Goal: Task Accomplishment & Management: Use online tool/utility

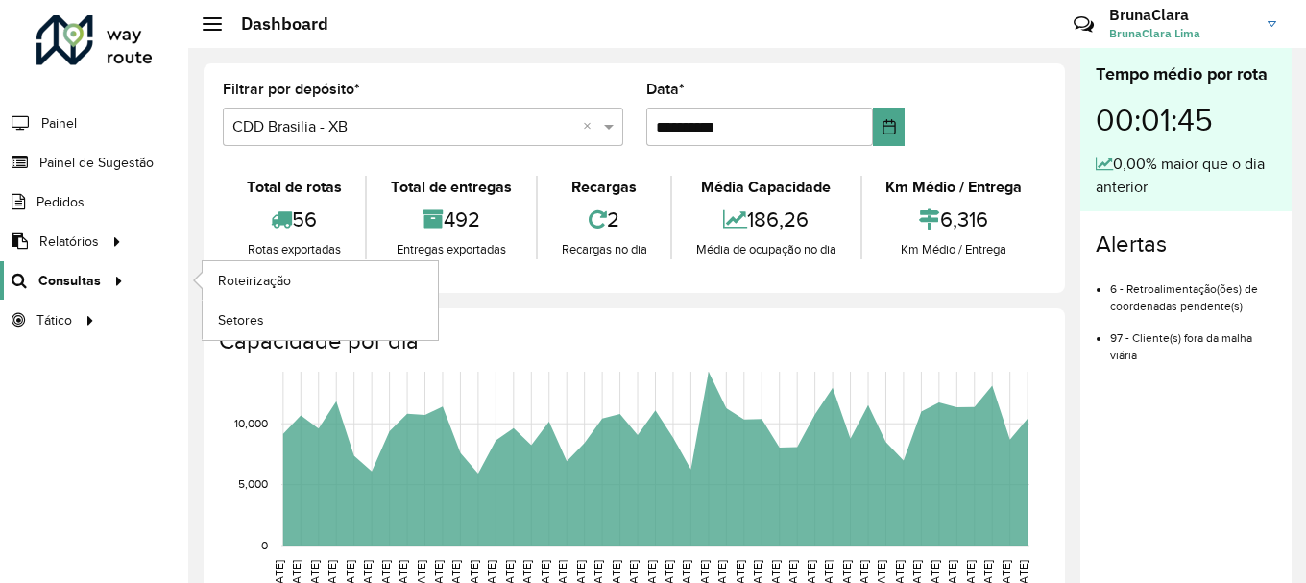
click at [101, 283] on div at bounding box center [115, 281] width 29 height 20
click at [116, 289] on icon at bounding box center [116, 279] width 16 height 29
click at [297, 270] on link "Roteirização" at bounding box center [320, 280] width 235 height 38
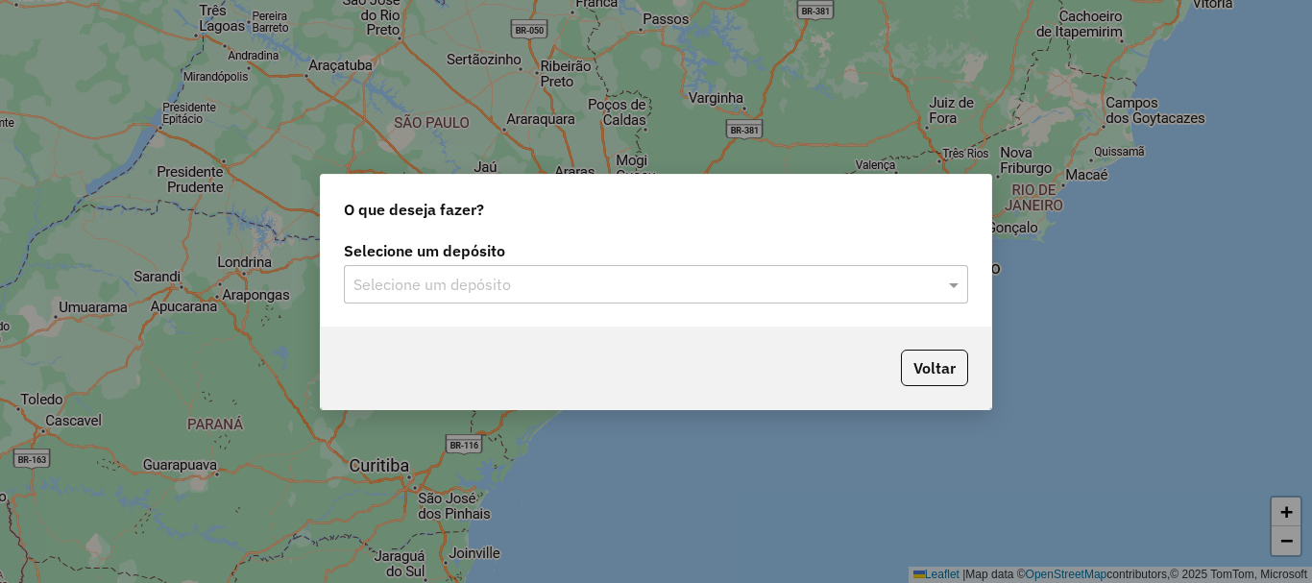
click at [444, 274] on input "text" at bounding box center [636, 285] width 566 height 23
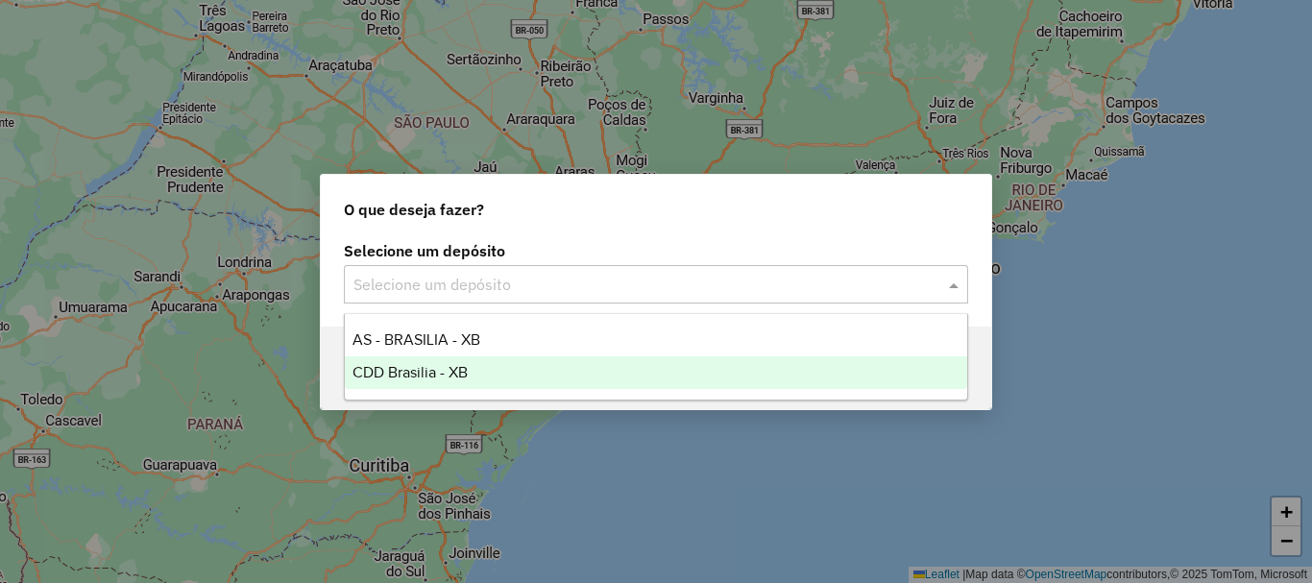
click at [427, 373] on span "CDD Brasilia - XB" at bounding box center [409, 372] width 115 height 16
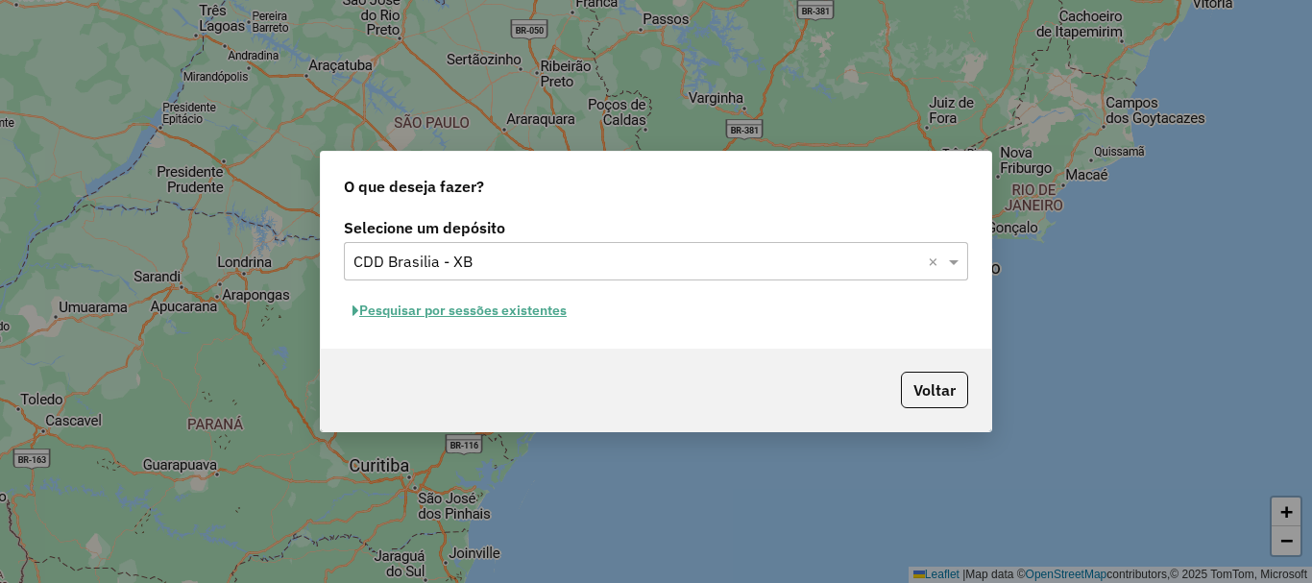
click at [515, 313] on button "Pesquisar por sessões existentes" at bounding box center [459, 311] width 231 height 30
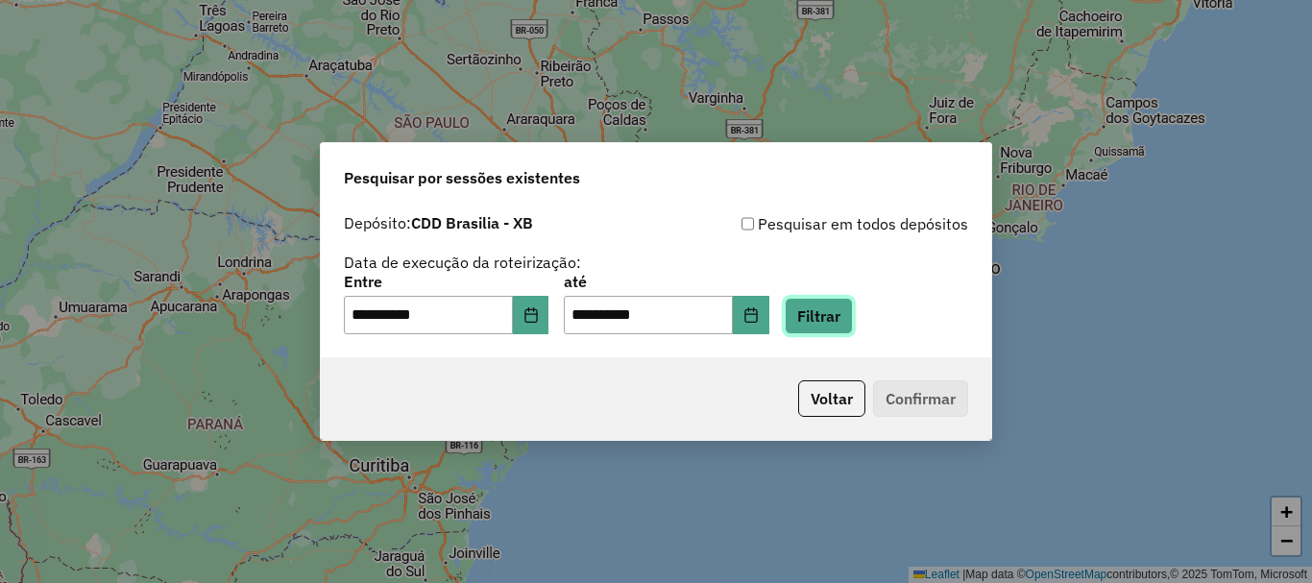
click at [852, 324] on button "Filtrar" at bounding box center [818, 316] width 68 height 36
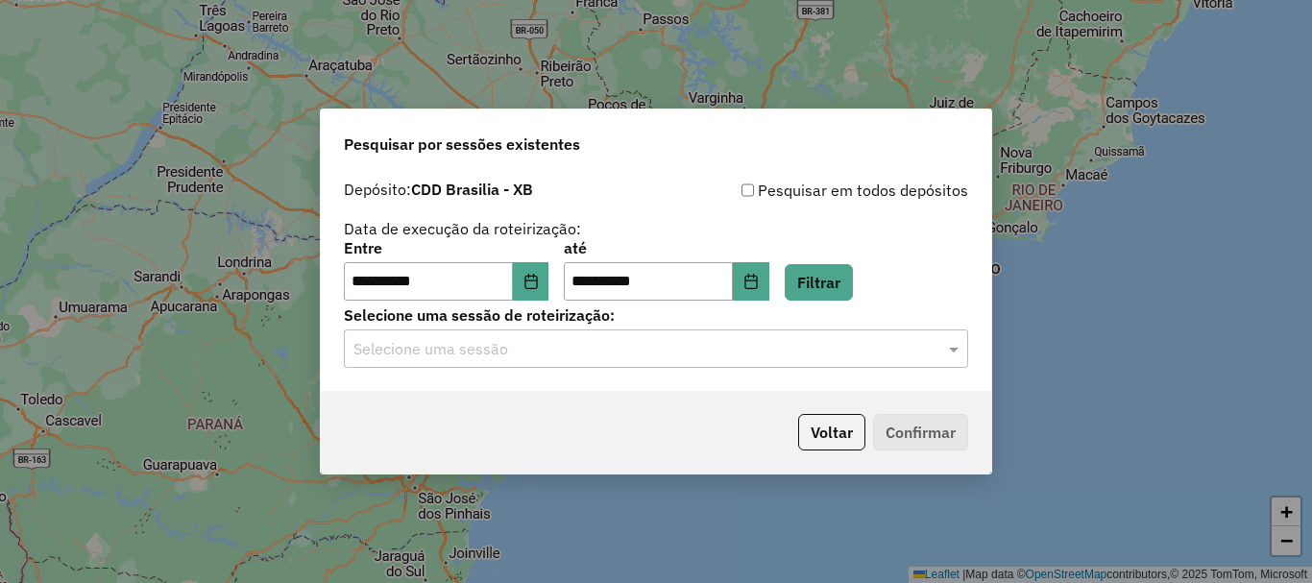
click at [445, 350] on input "text" at bounding box center [636, 349] width 566 height 23
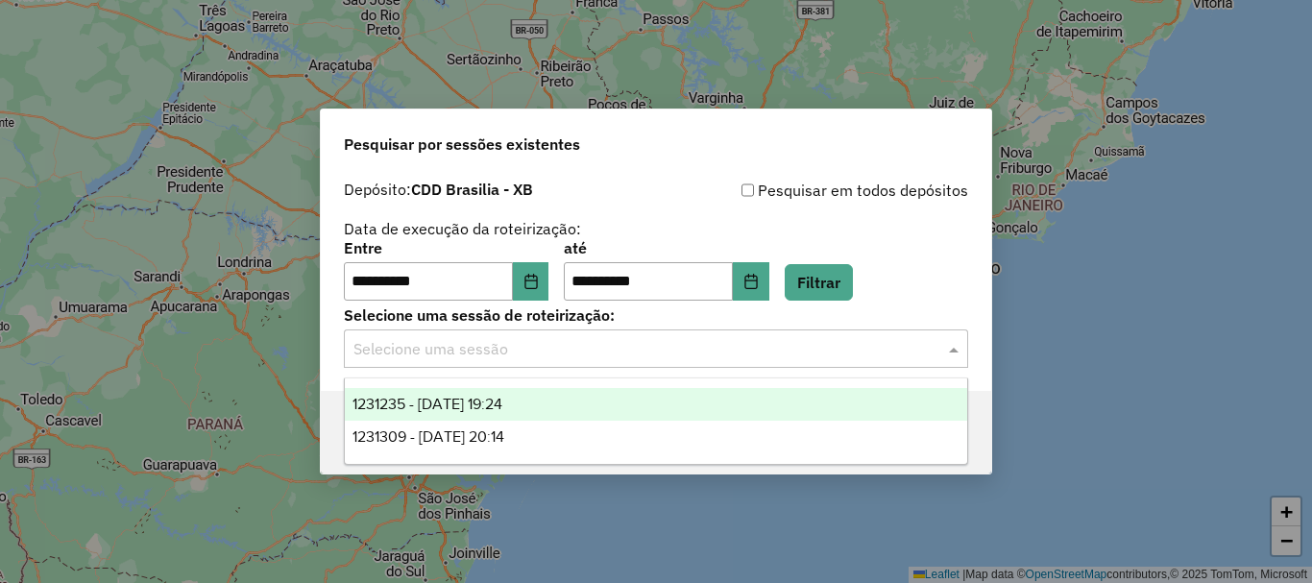
click at [498, 394] on div "1231235 - 19/08/2025 19:24" at bounding box center [656, 404] width 622 height 33
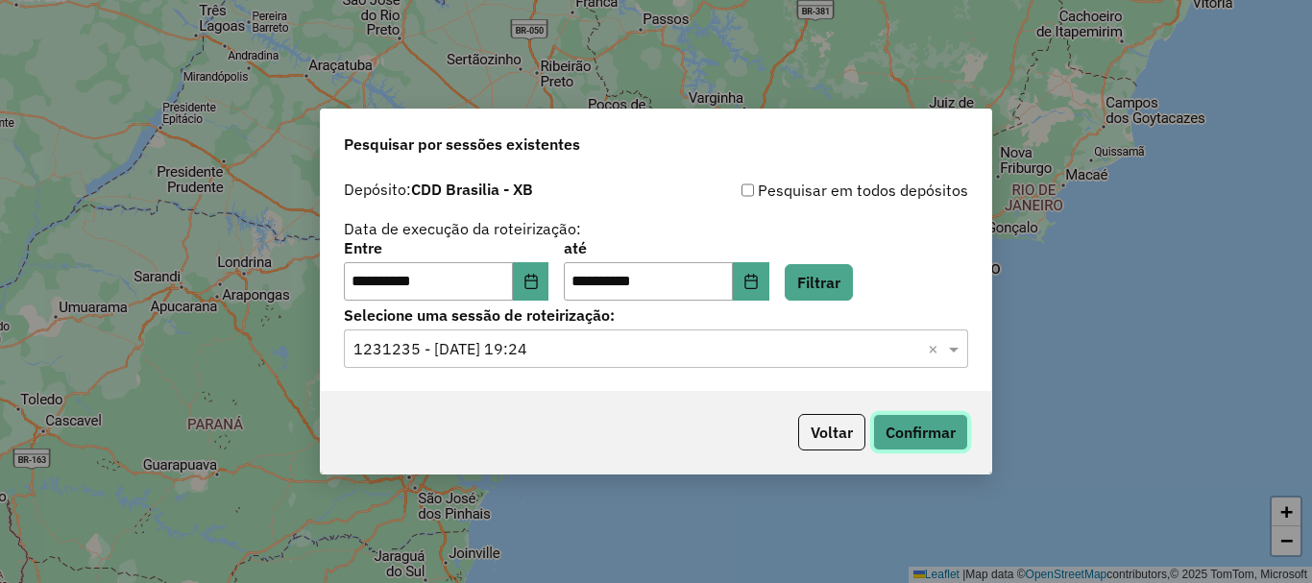
click at [944, 444] on button "Confirmar" at bounding box center [920, 432] width 95 height 36
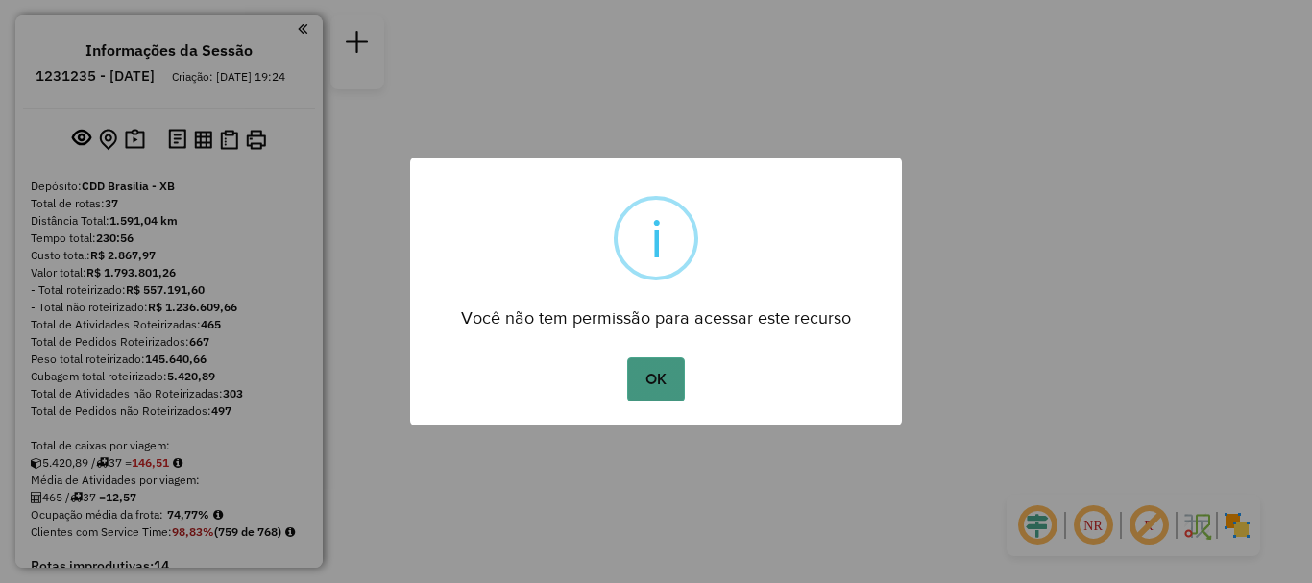
click at [659, 372] on button "OK" at bounding box center [655, 379] width 57 height 44
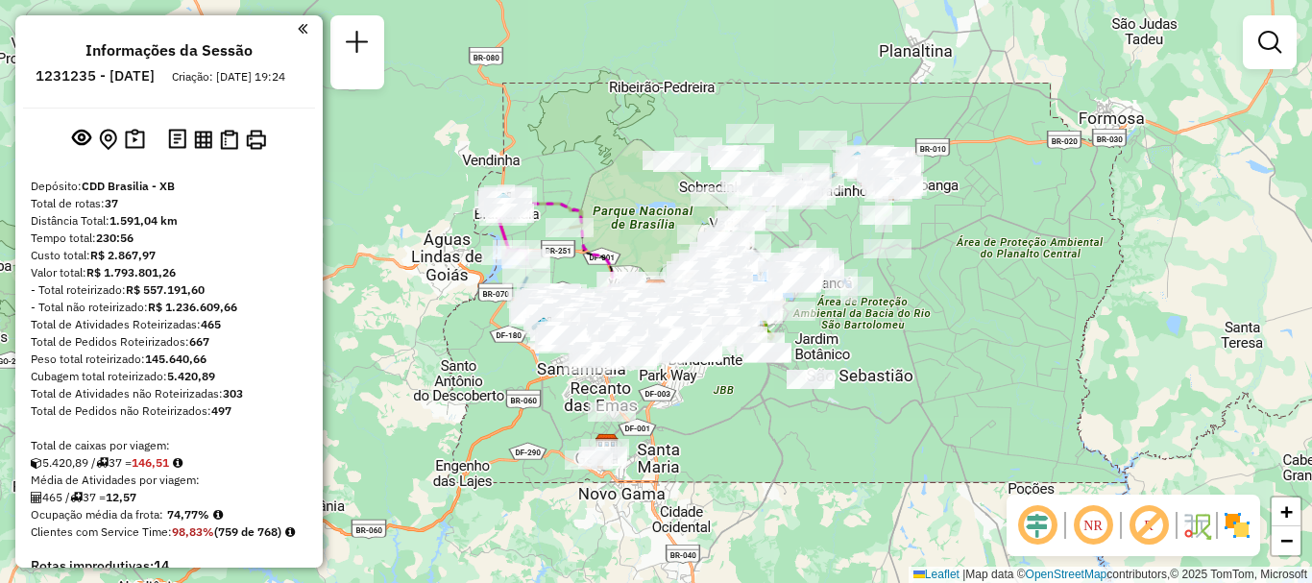
scroll to position [4477, 0]
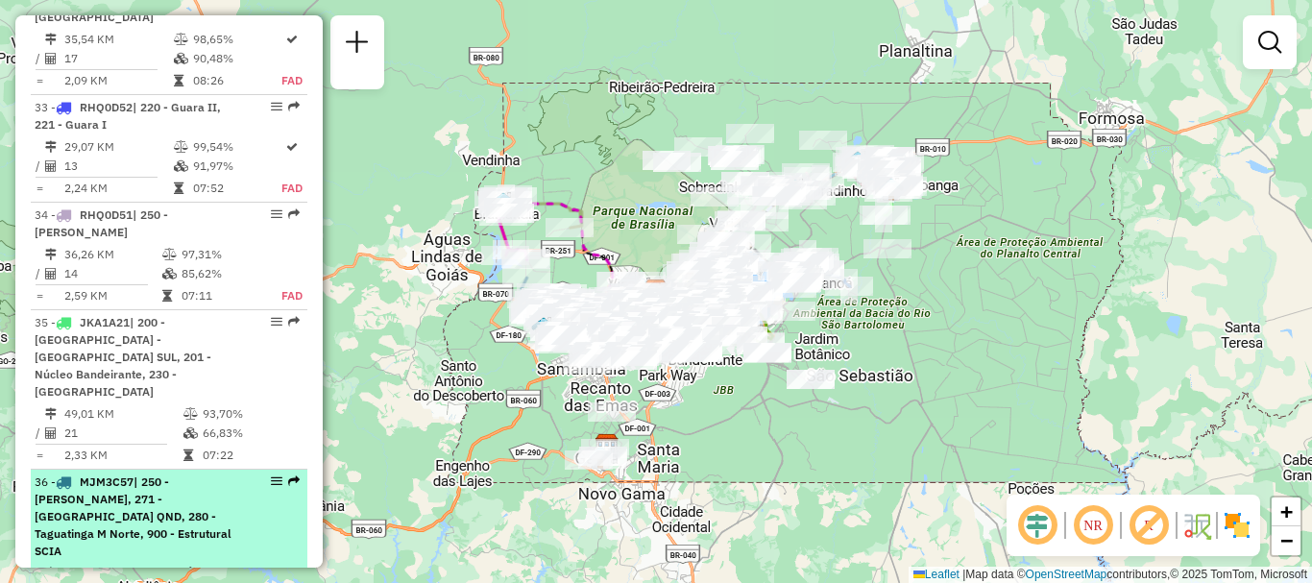
select select "**********"
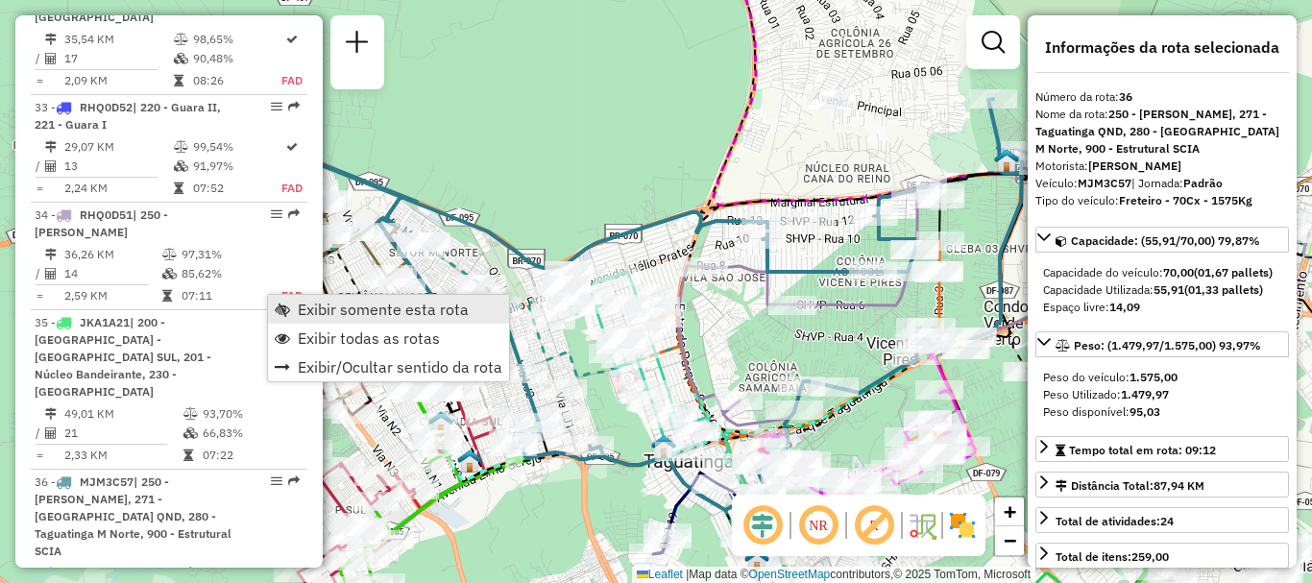
click at [327, 309] on span "Exibir somente esta rota" at bounding box center [383, 308] width 171 height 15
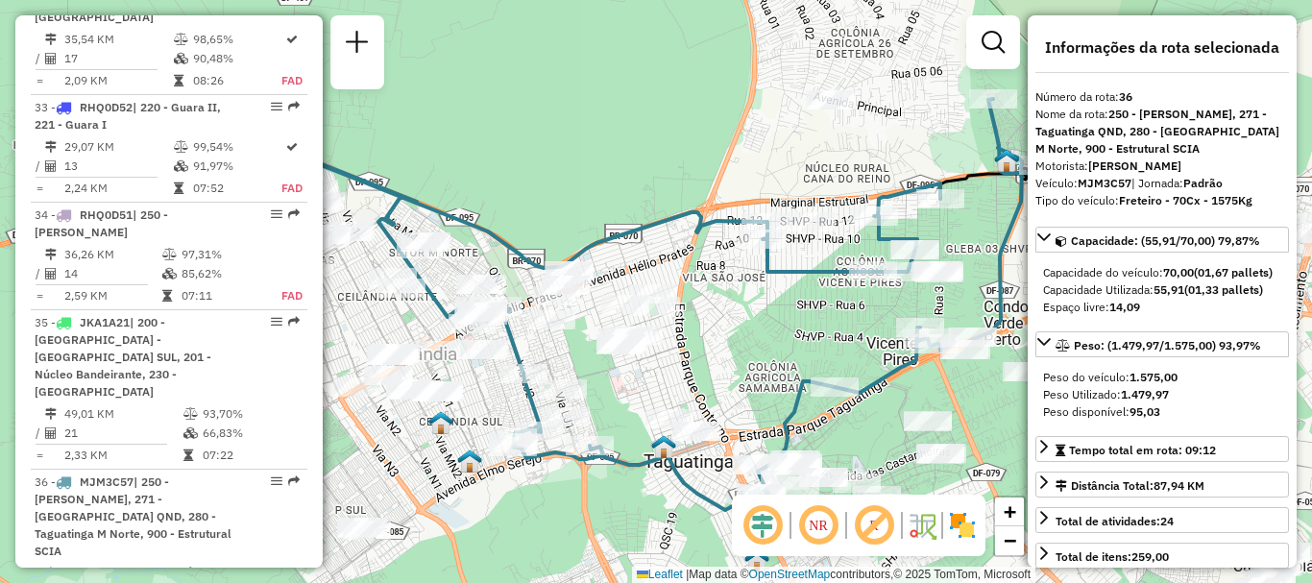
click at [806, 518] on em at bounding box center [818, 525] width 46 height 46
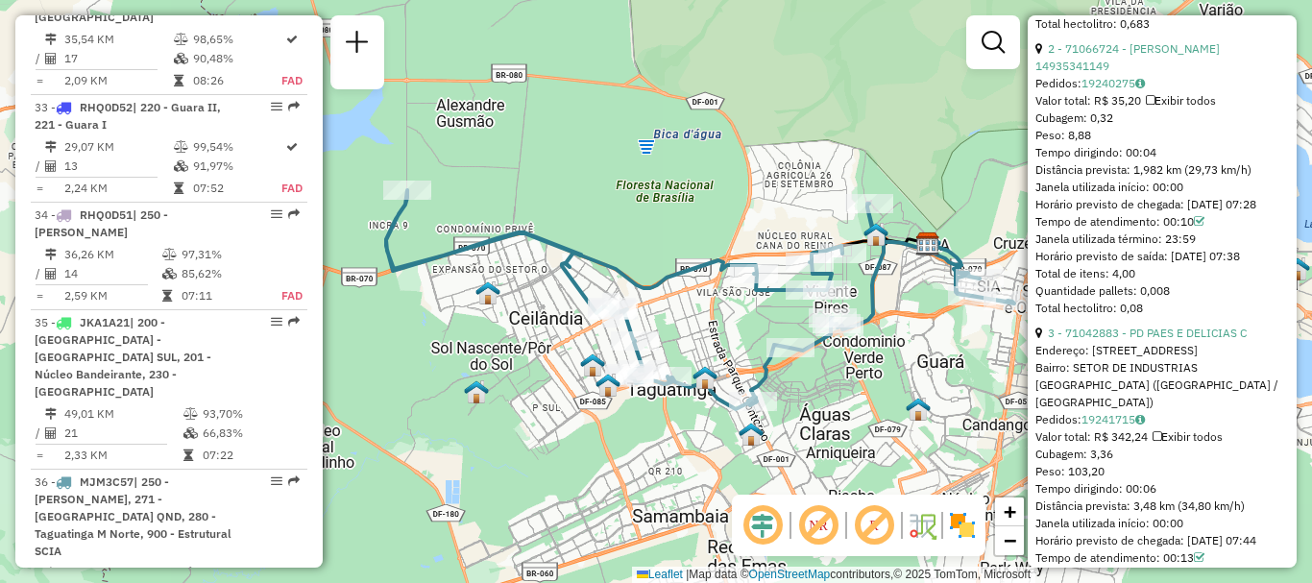
scroll to position [6617, 0]
